Goal: Task Accomplishment & Management: Manage account settings

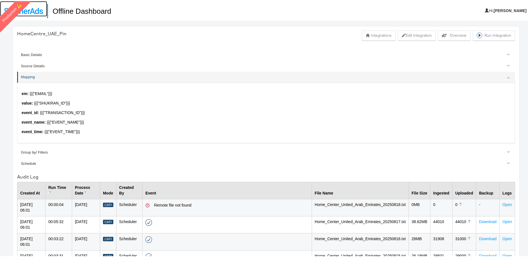
click at [41, 8] on img at bounding box center [23, 10] width 39 height 6
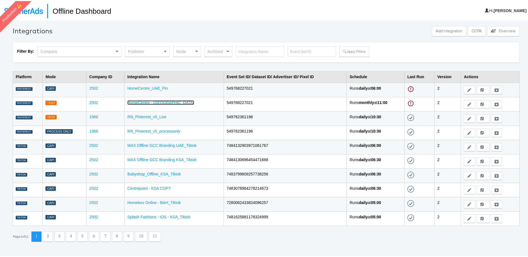
click at [148, 103] on link "HomeCentre - [GEOGRAPHIC_DATA]" at bounding box center [160, 101] width 67 height 4
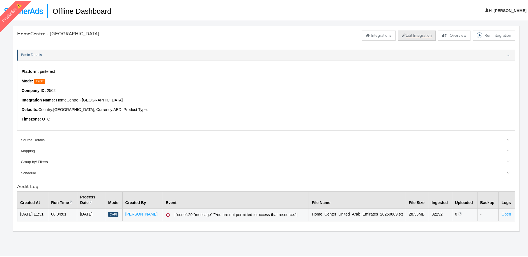
click at [404, 36] on button "Edit Integration" at bounding box center [417, 34] width 38 height 10
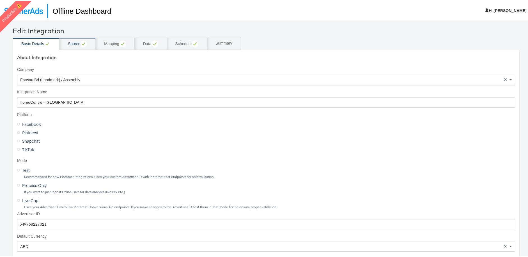
click at [74, 38] on div "Source" at bounding box center [77, 42] width 36 height 13
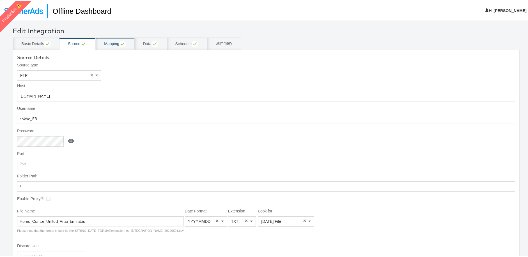
click at [118, 46] on div "Mapping" at bounding box center [115, 42] width 39 height 13
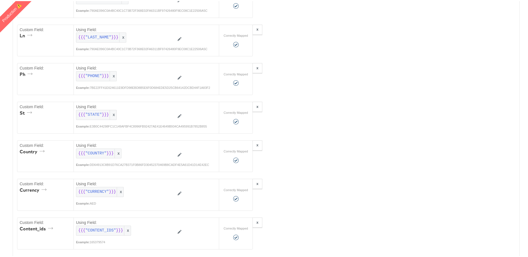
scroll to position [639, 0]
